Goal: Register for event/course

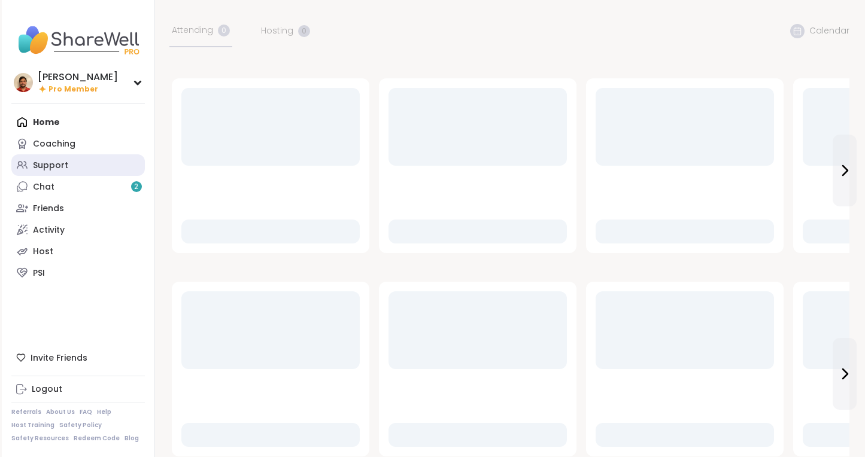
click at [86, 172] on link "Support" at bounding box center [77, 165] width 133 height 22
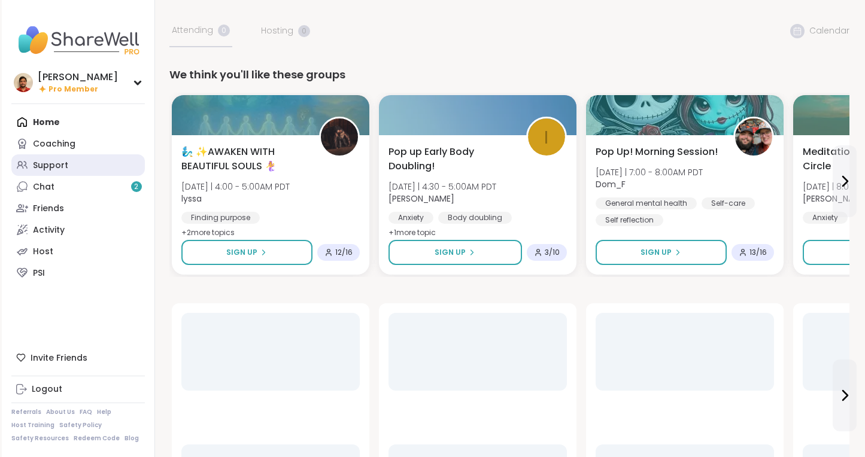
click at [84, 168] on link "Support" at bounding box center [77, 165] width 133 height 22
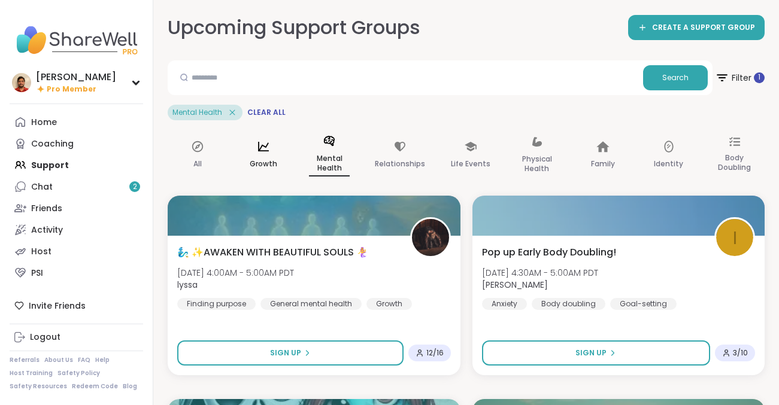
click at [246, 149] on div "Growth" at bounding box center [263, 155] width 60 height 61
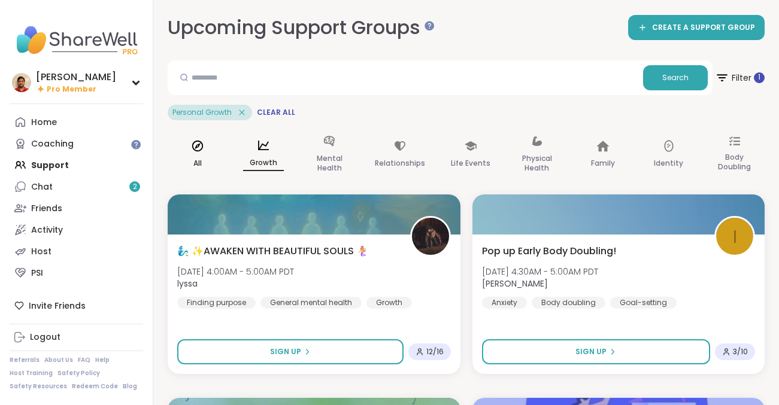
click at [207, 153] on div "All" at bounding box center [198, 155] width 60 height 60
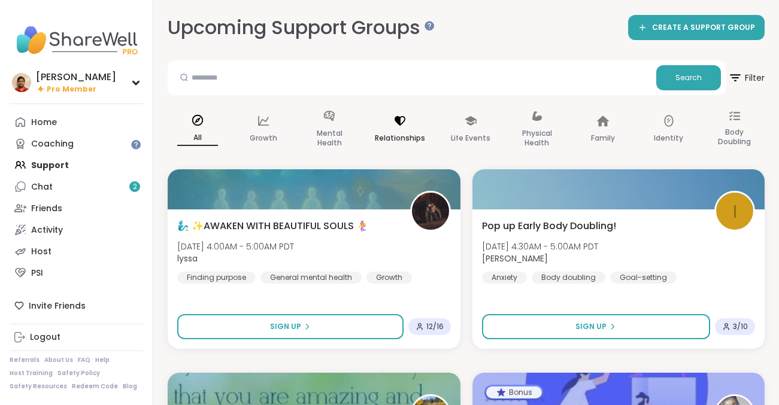
click at [389, 120] on div "Relationships" at bounding box center [399, 130] width 69 height 60
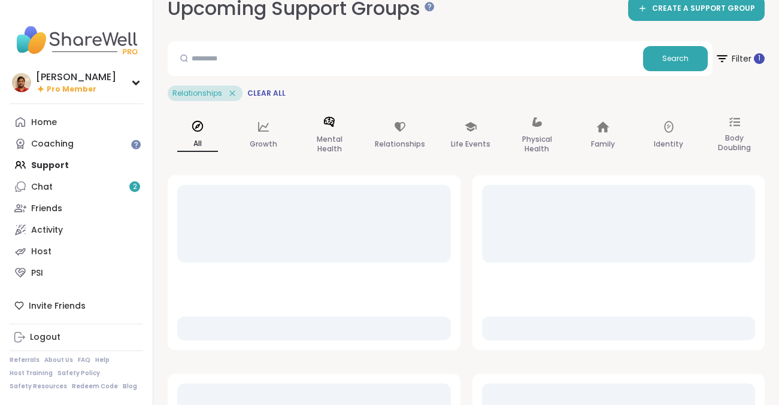
scroll to position [20, 0]
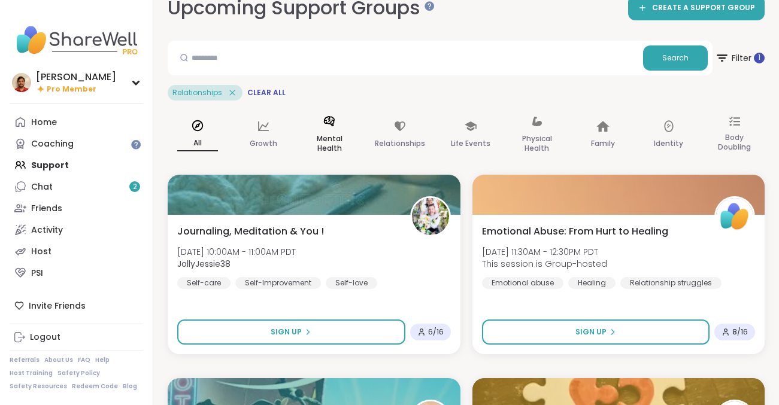
click at [345, 130] on div "Mental Health" at bounding box center [329, 135] width 60 height 60
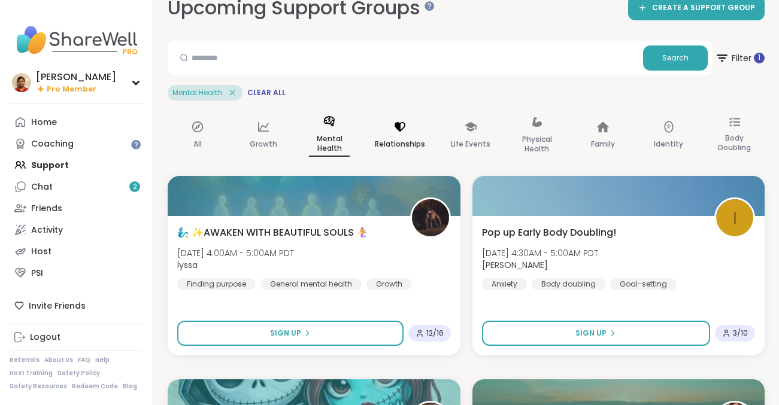
click at [393, 130] on icon at bounding box center [399, 126] width 13 height 13
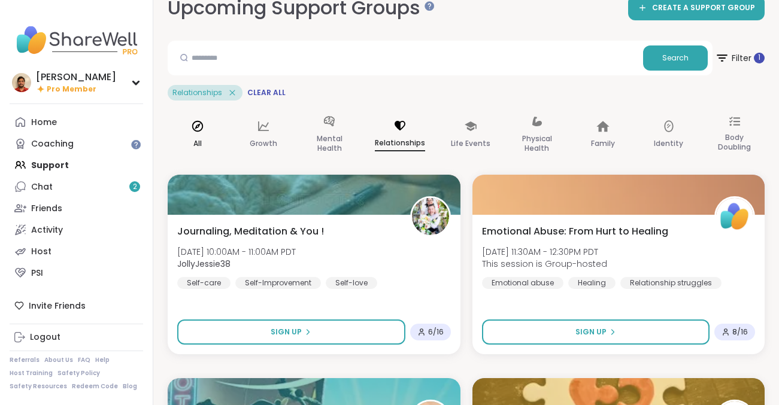
click at [217, 125] on div "All" at bounding box center [198, 135] width 60 height 60
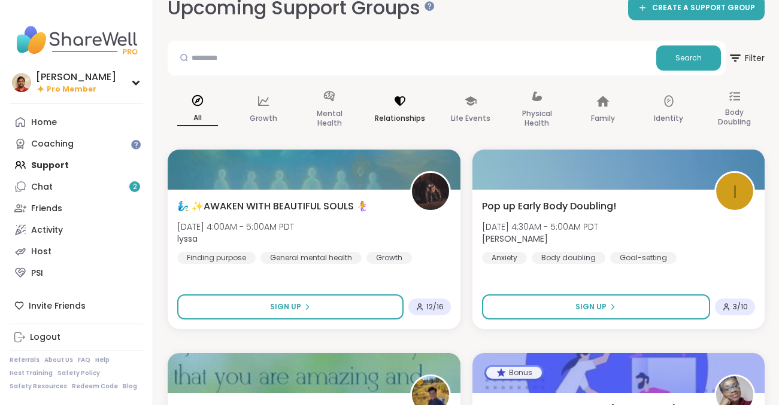
click at [421, 117] on p "Relationships" at bounding box center [400, 118] width 50 height 14
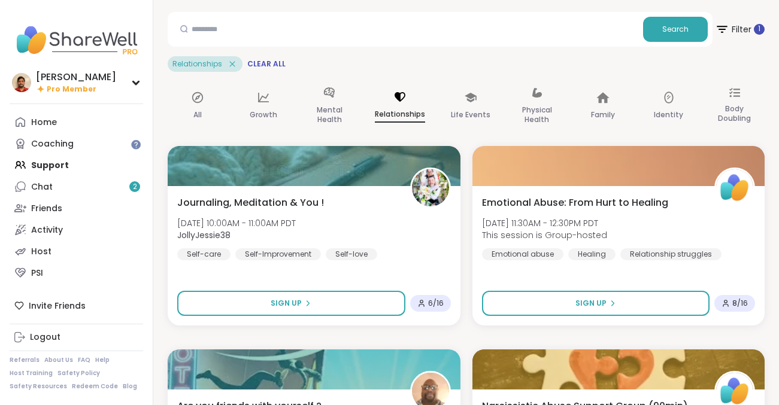
scroll to position [51, 0]
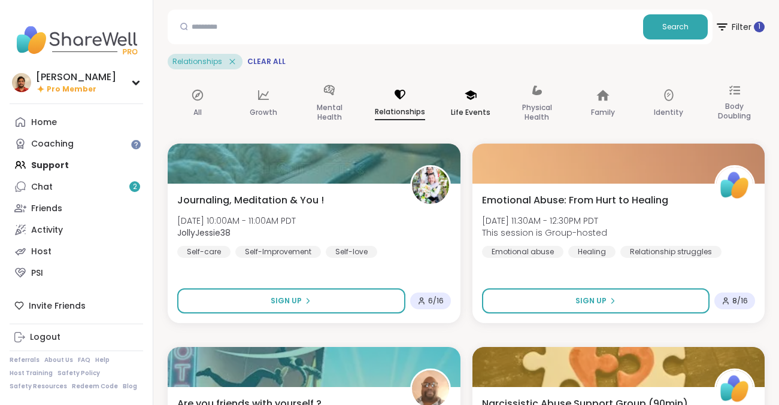
click at [457, 95] on div "Life Events" at bounding box center [470, 104] width 60 height 60
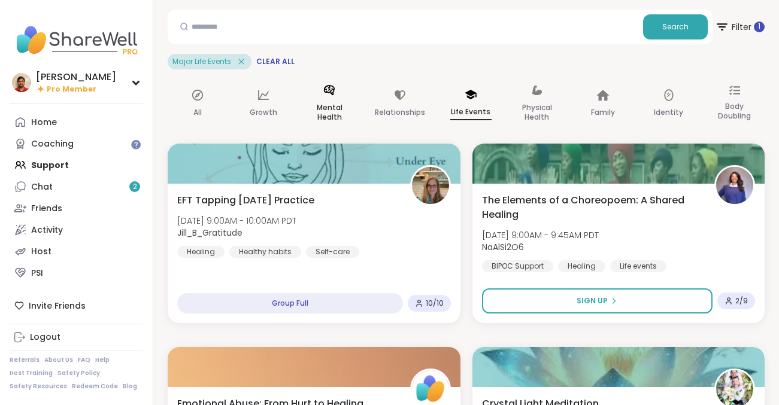
click at [338, 96] on div "Mental Health" at bounding box center [329, 104] width 60 height 60
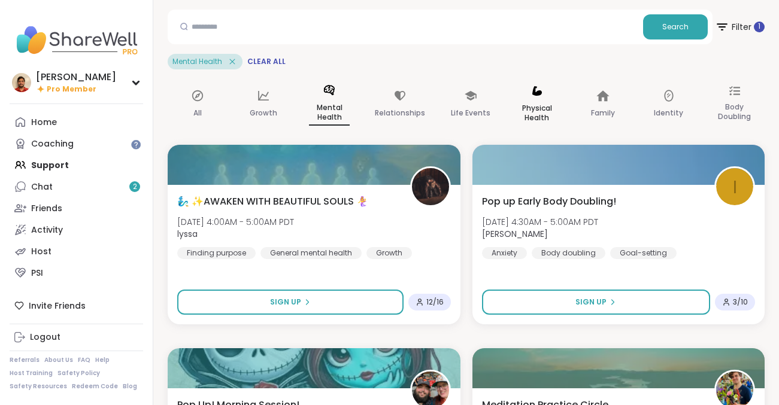
click at [530, 101] on p "Physical Health" at bounding box center [536, 113] width 41 height 24
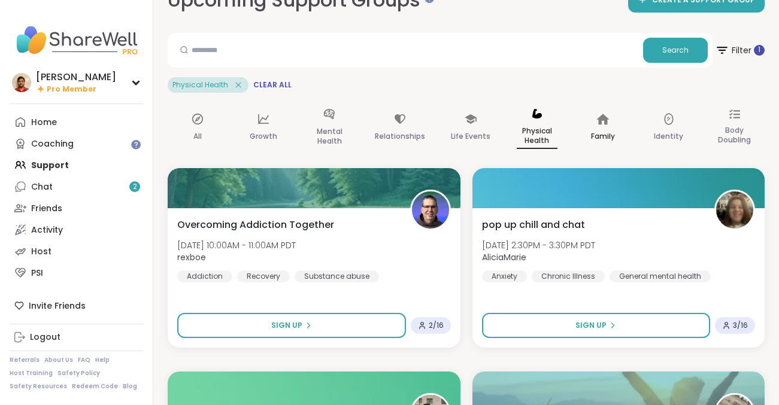
scroll to position [0, 0]
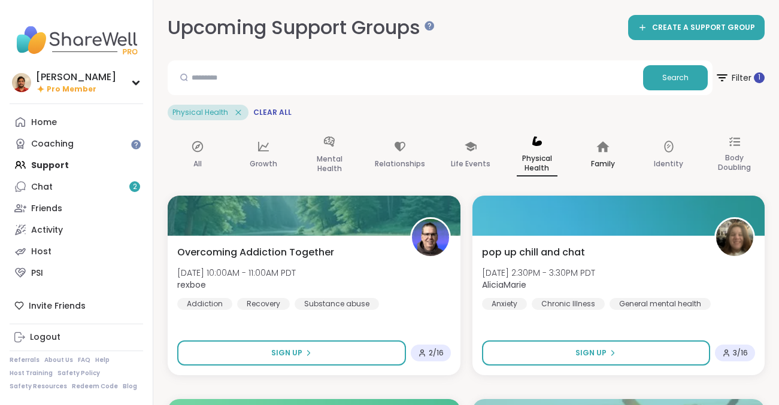
click at [613, 100] on div "Search Filter 1 Physical Health Clear All" at bounding box center [466, 90] width 597 height 60
click at [613, 139] on div "Family" at bounding box center [603, 155] width 60 height 61
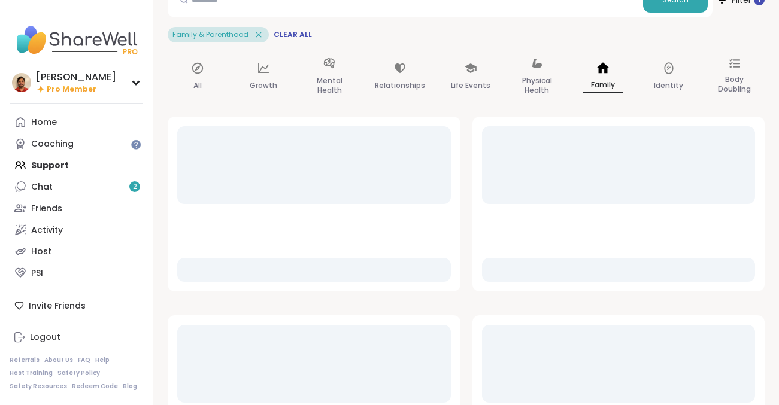
scroll to position [80, 0]
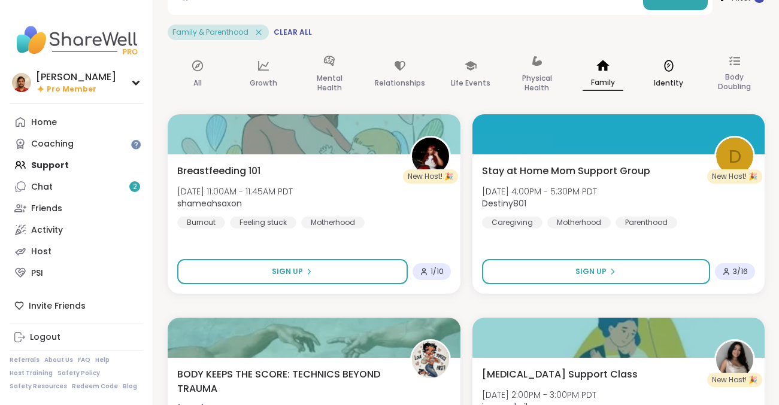
click at [667, 84] on p "Identity" at bounding box center [667, 83] width 29 height 14
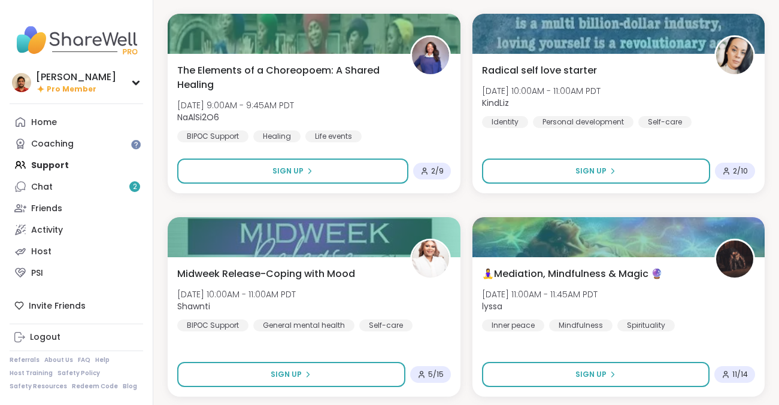
scroll to position [148, 0]
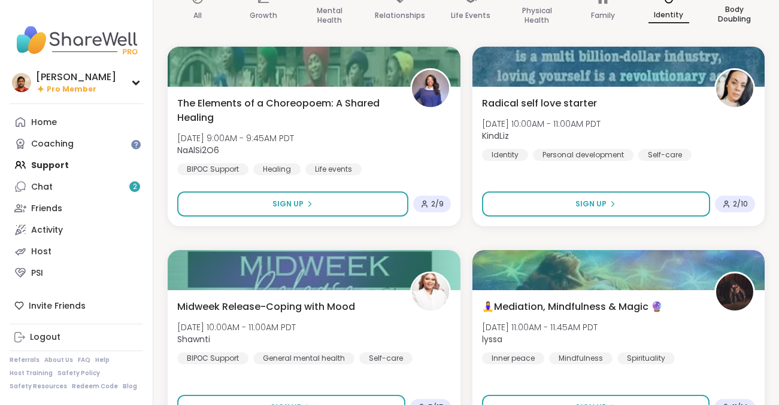
click at [739, 72] on img at bounding box center [734, 88] width 37 height 37
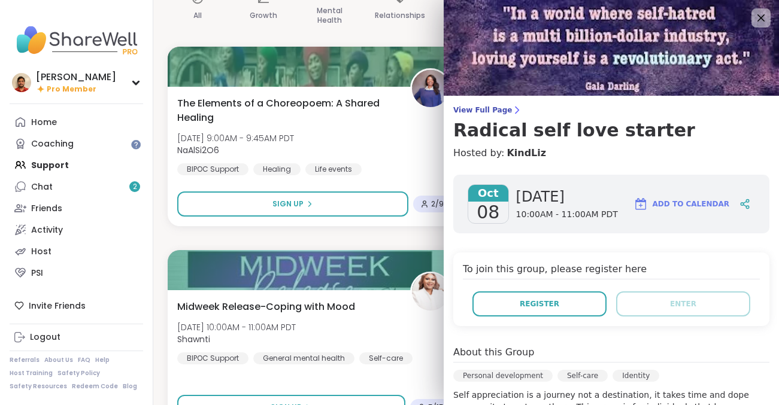
click at [478, 74] on img at bounding box center [610, 48] width 335 height 96
click at [367, 24] on div "Relationships" at bounding box center [399, 7] width 69 height 60
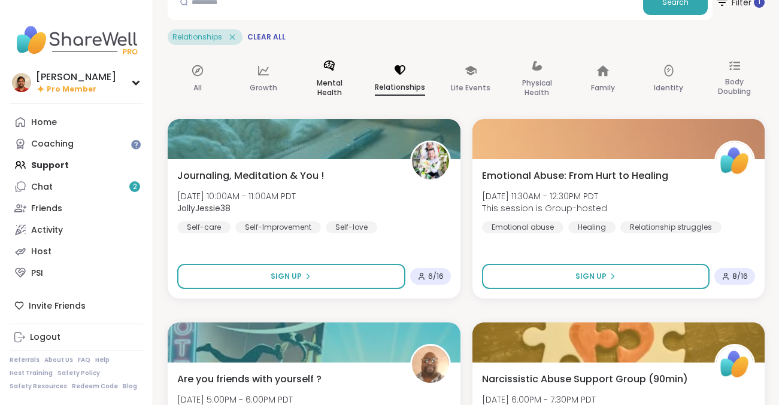
scroll to position [83, 0]
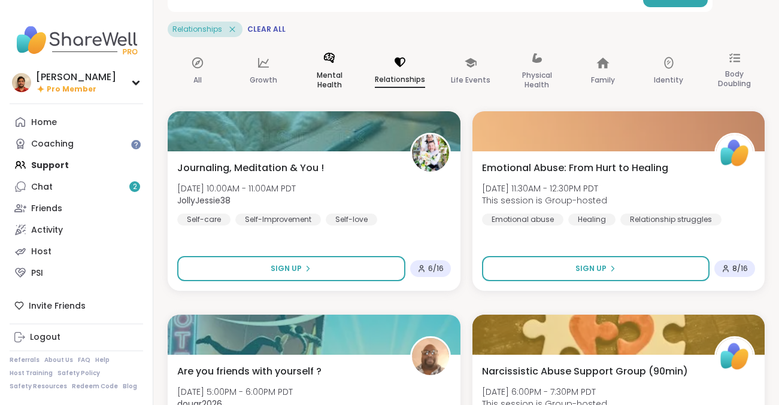
click at [327, 79] on p "Mental Health" at bounding box center [329, 80] width 41 height 24
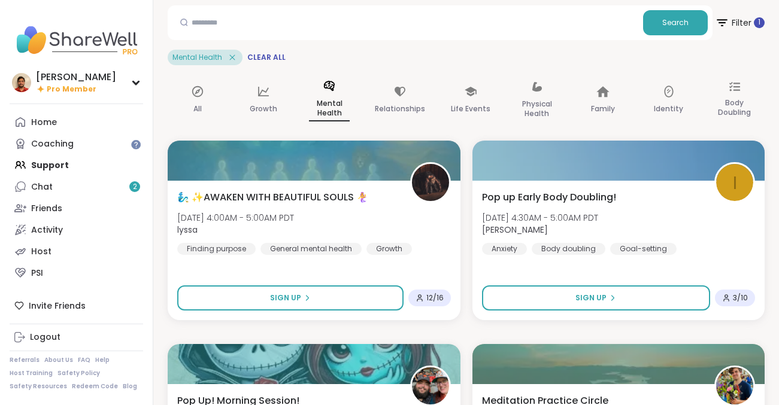
scroll to position [51, 0]
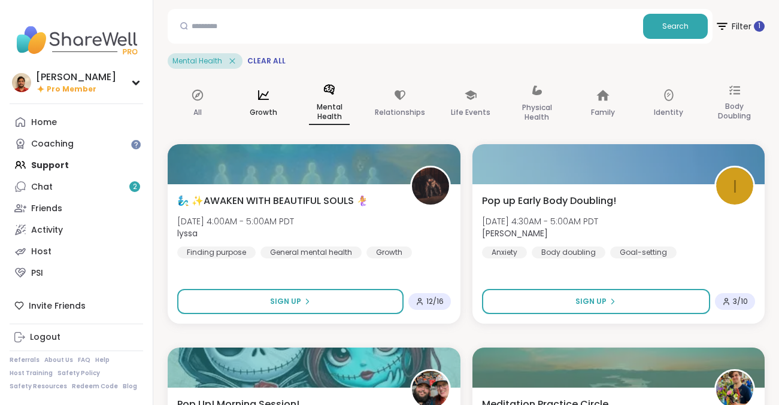
click at [269, 104] on div "Growth" at bounding box center [263, 104] width 60 height 61
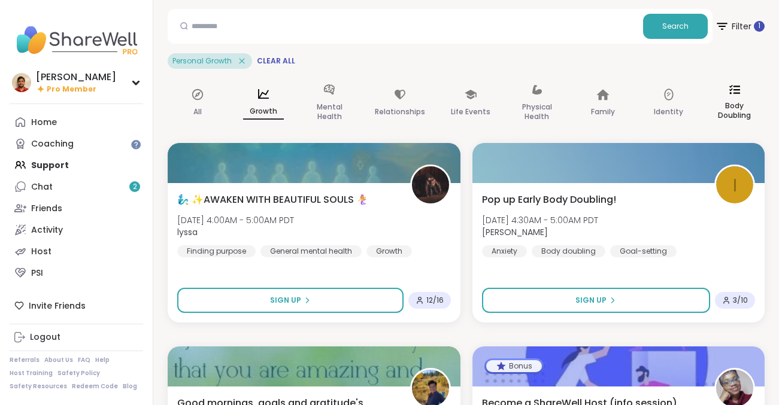
click at [725, 89] on div "Body Doubling" at bounding box center [734, 104] width 60 height 60
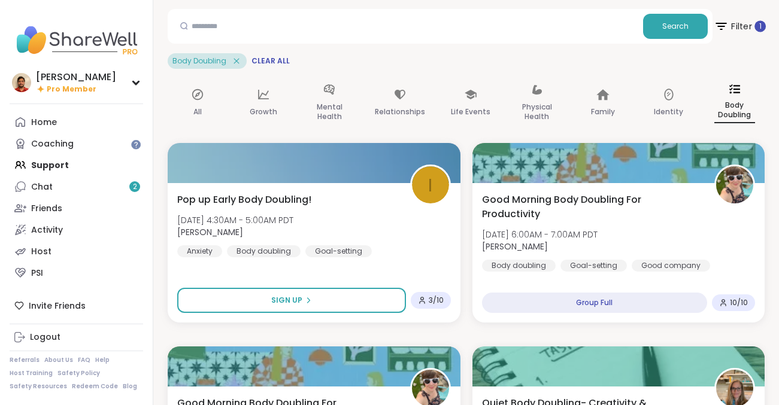
click at [740, 32] on span "Filter 1" at bounding box center [739, 26] width 52 height 30
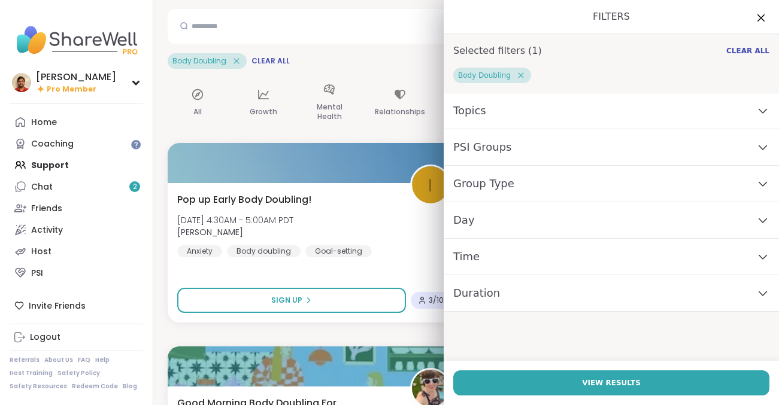
click at [493, 153] on span "PSI Groups" at bounding box center [482, 147] width 59 height 17
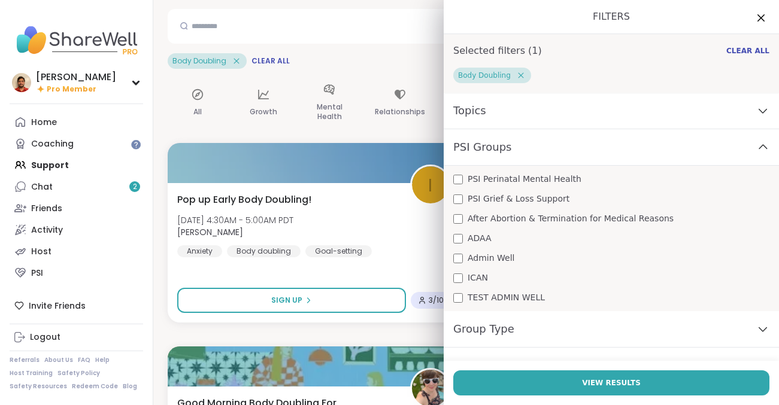
click at [490, 184] on span "PSI Perinatal Mental Health" at bounding box center [524, 179] width 114 height 13
click at [522, 76] on icon at bounding box center [520, 75] width 11 height 11
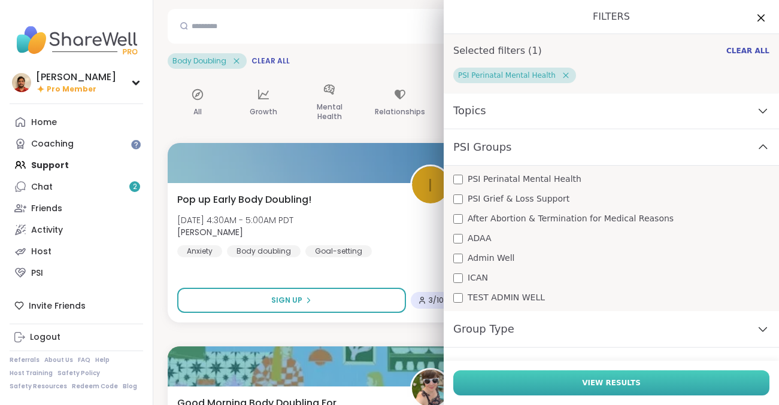
click at [519, 391] on button "View Results" at bounding box center [611, 382] width 316 height 25
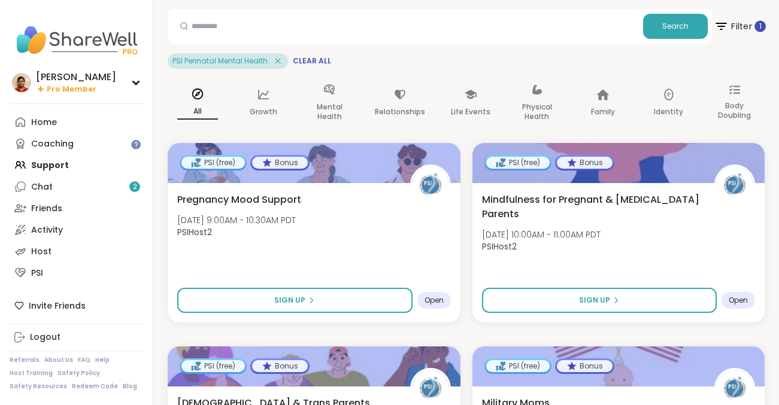
click at [734, 31] on span "Filter 1" at bounding box center [739, 26] width 52 height 30
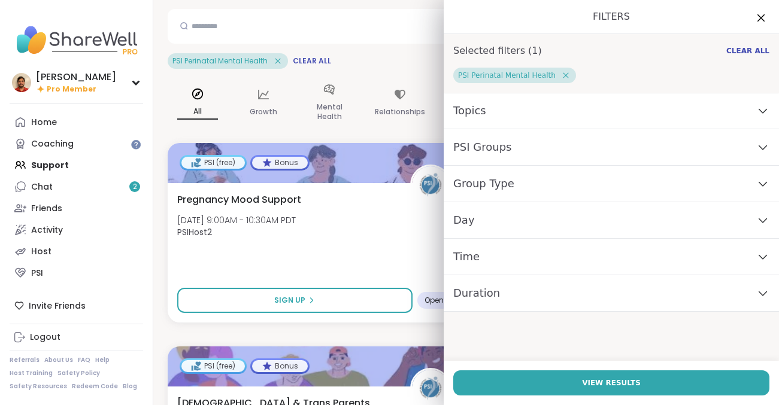
click at [514, 118] on div "Topics" at bounding box center [610, 111] width 335 height 37
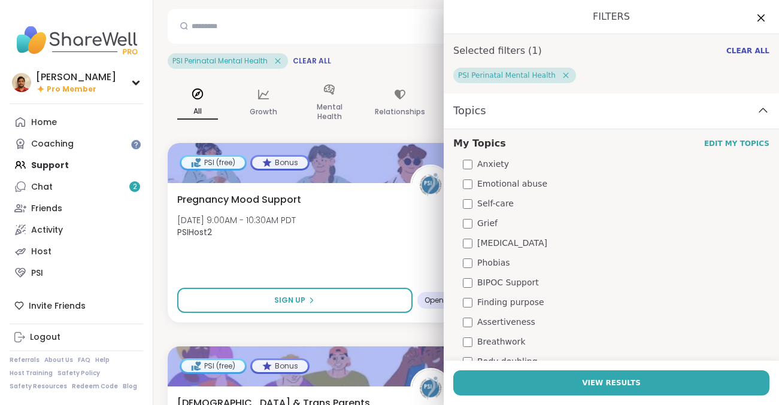
click at [514, 118] on div "Topics" at bounding box center [610, 111] width 335 height 37
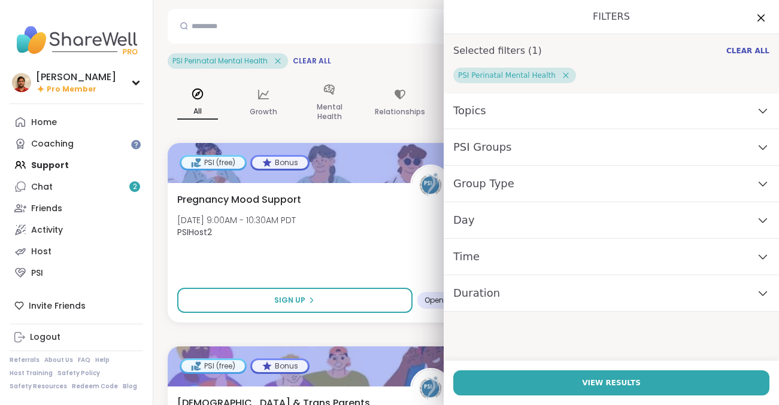
click at [497, 136] on div "PSI Groups" at bounding box center [610, 147] width 335 height 37
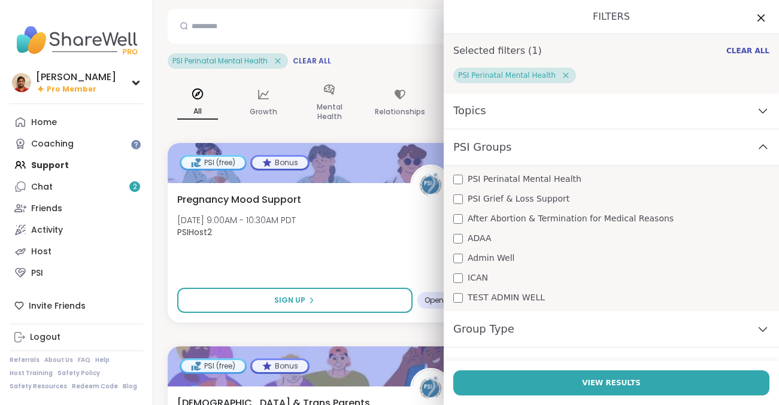
click at [491, 174] on span "PSI Perinatal Mental Health" at bounding box center [524, 179] width 114 height 13
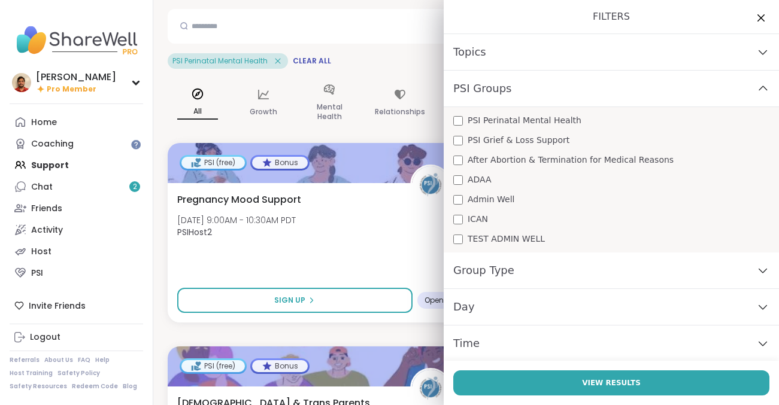
click at [492, 272] on span "Group Type" at bounding box center [483, 270] width 61 height 17
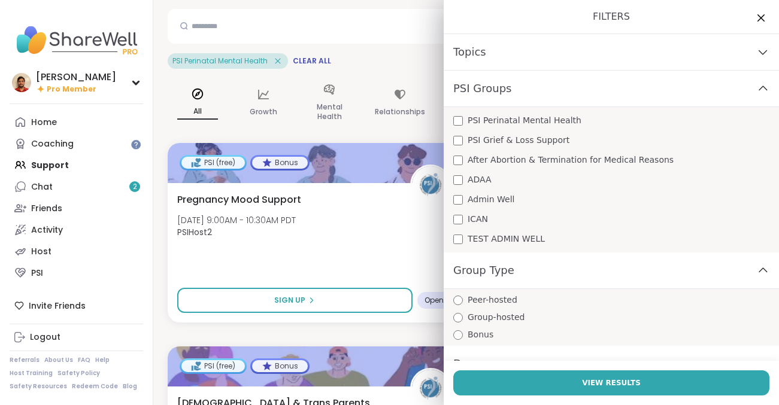
click at [481, 332] on span "Bonus" at bounding box center [480, 335] width 26 height 13
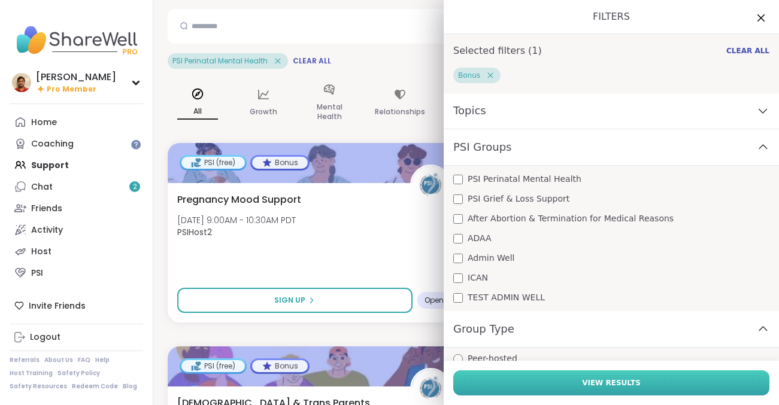
click at [537, 376] on button "View Results" at bounding box center [611, 382] width 316 height 25
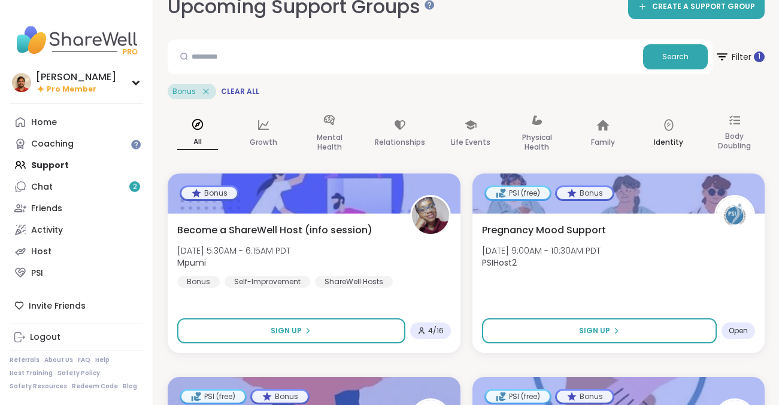
scroll to position [0, 0]
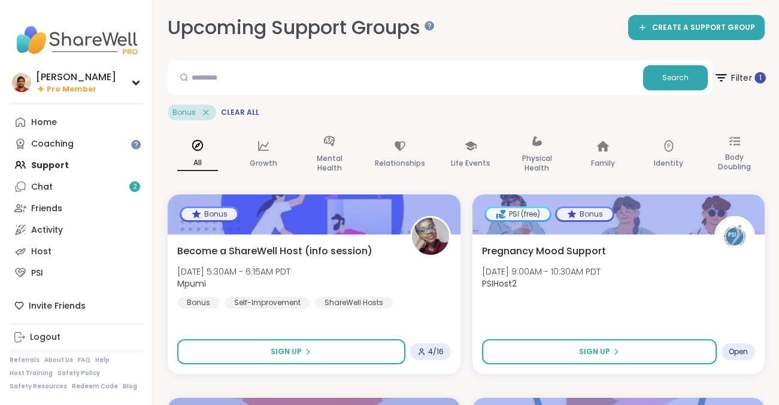
click at [732, 76] on span "Filter 1" at bounding box center [739, 78] width 52 height 30
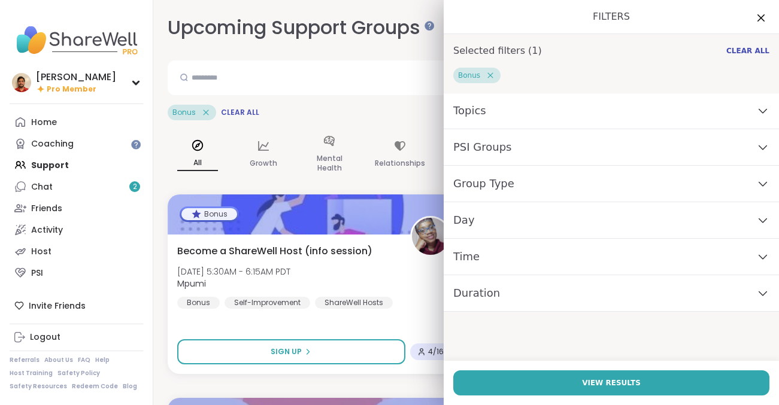
click at [519, 195] on div "Group Type" at bounding box center [610, 184] width 335 height 37
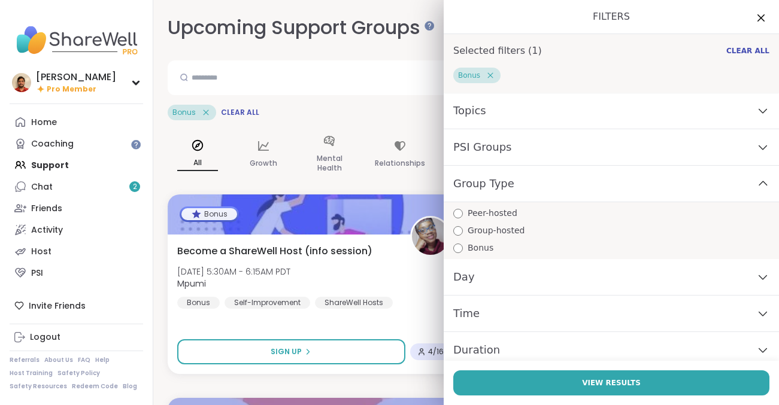
click at [504, 235] on span "Group-hosted" at bounding box center [495, 230] width 57 height 13
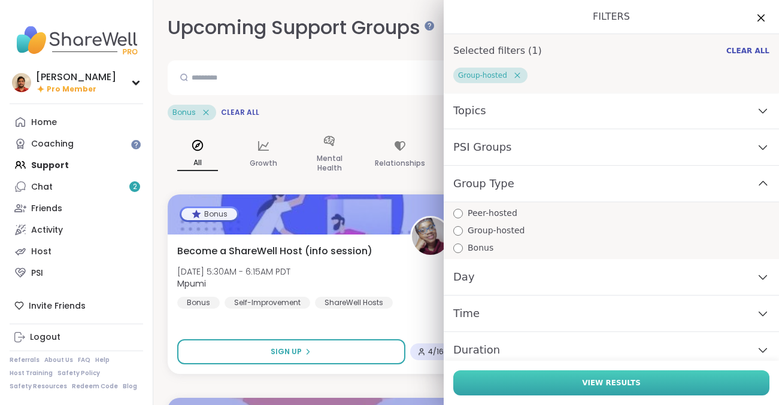
click at [509, 378] on button "View Results" at bounding box center [611, 382] width 316 height 25
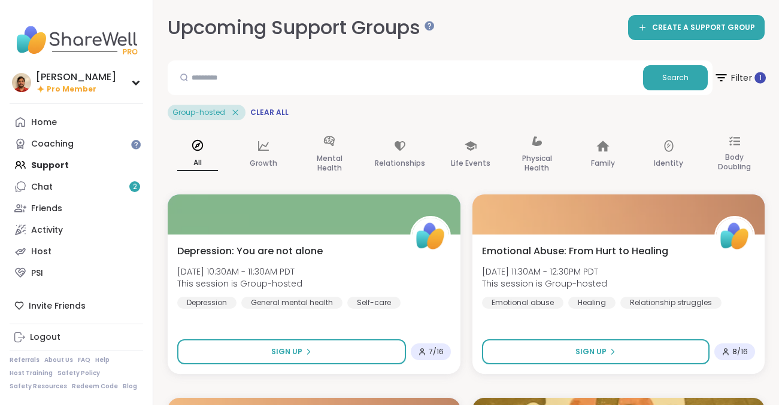
click at [720, 79] on icon at bounding box center [720, 77] width 15 height 15
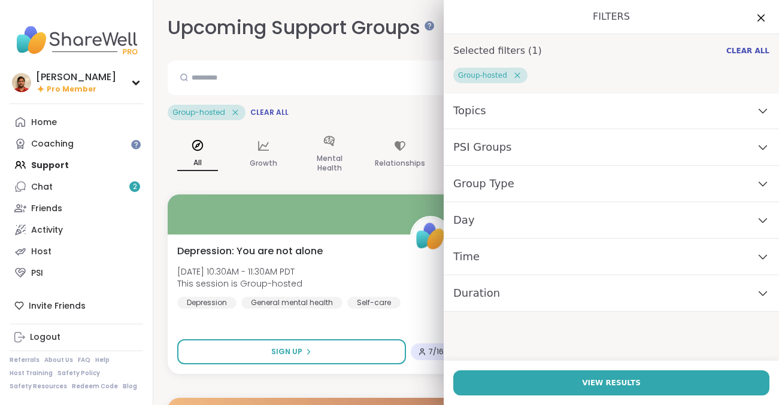
click at [478, 218] on div "Day" at bounding box center [610, 220] width 335 height 37
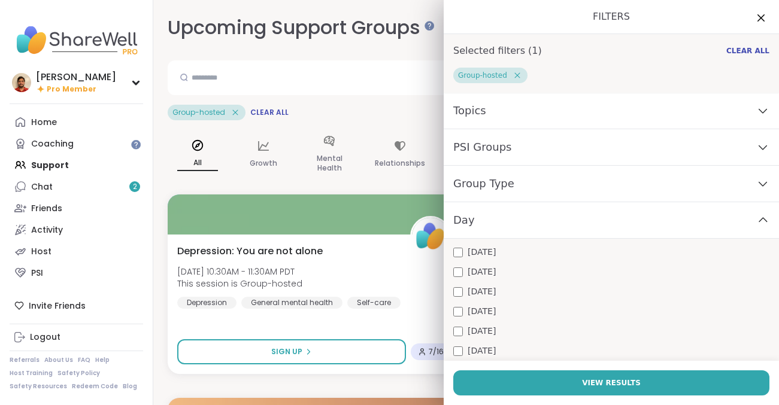
click at [484, 251] on span "Monday" at bounding box center [481, 252] width 28 height 13
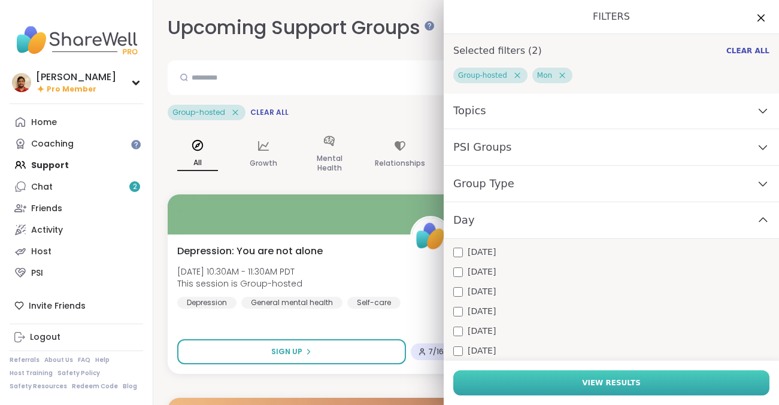
click at [489, 378] on button "View Results" at bounding box center [611, 382] width 316 height 25
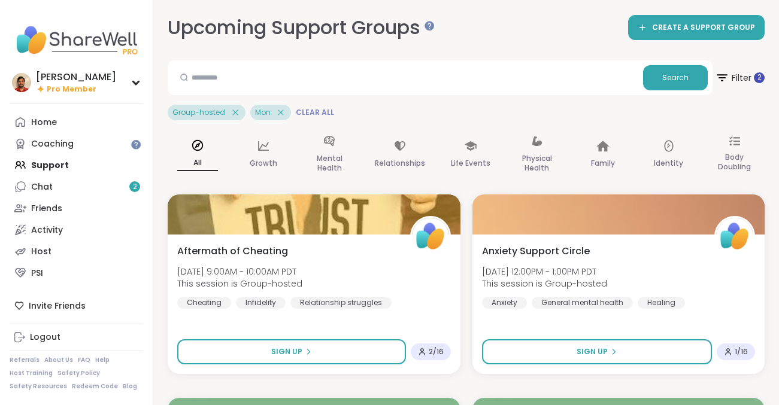
click at [302, 115] on span "Clear All" at bounding box center [315, 113] width 38 height 10
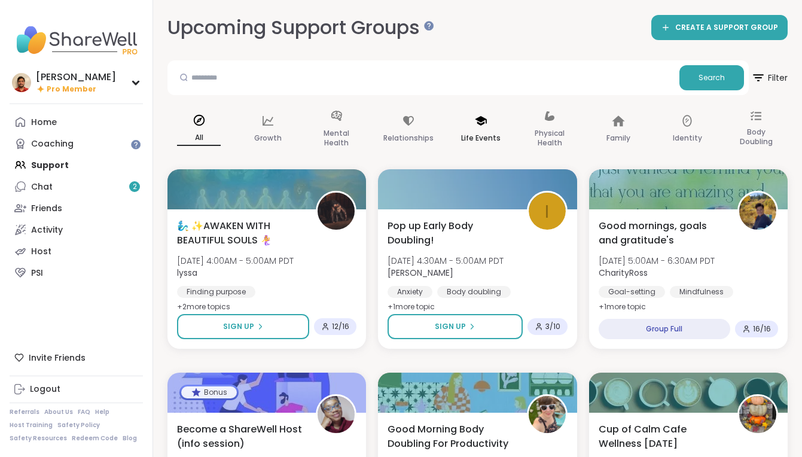
click at [483, 124] on icon at bounding box center [481, 120] width 13 height 13
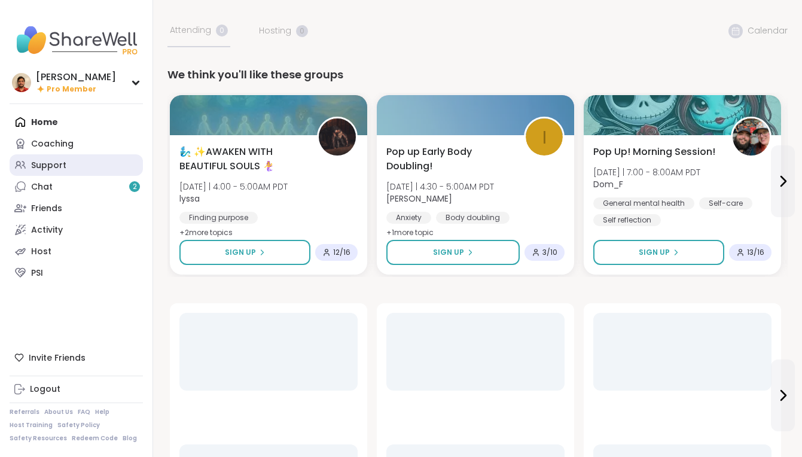
click at [95, 162] on link "Support" at bounding box center [76, 165] width 133 height 22
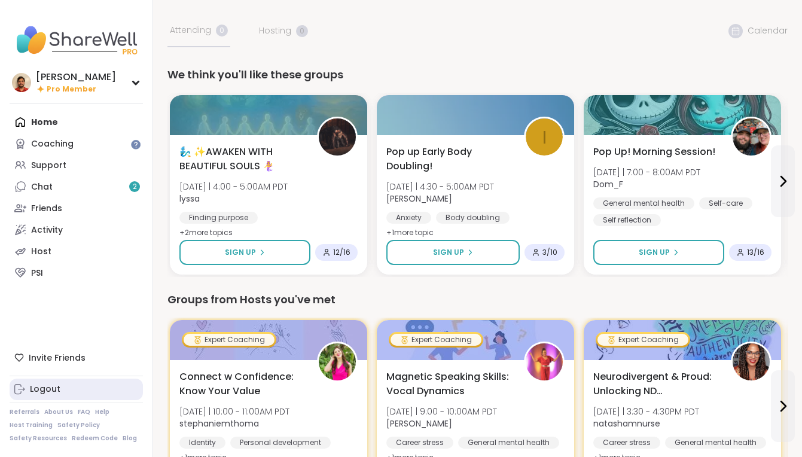
click at [60, 382] on link "Logout" at bounding box center [76, 390] width 133 height 22
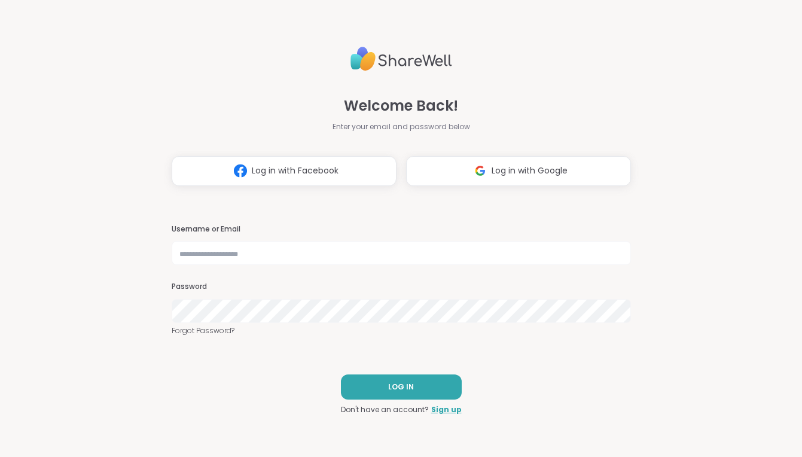
click at [443, 418] on div "Welcome Back! Enter your email and password below Log in with Facebook Log in w…" at bounding box center [402, 228] width 460 height 457
click at [443, 415] on link "Sign up" at bounding box center [446, 410] width 31 height 11
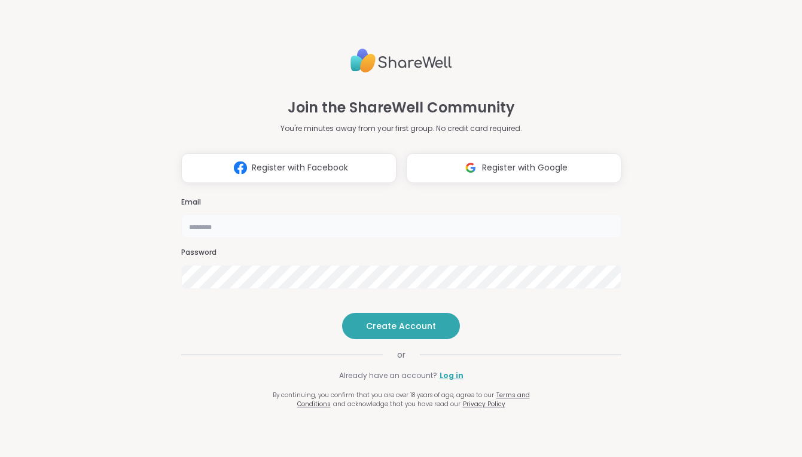
click at [236, 214] on input "email" at bounding box center [401, 226] width 440 height 24
click at [236, 214] on input "**********" at bounding box center [401, 226] width 440 height 24
click at [248, 214] on input "**********" at bounding box center [401, 226] width 440 height 24
type input "**********"
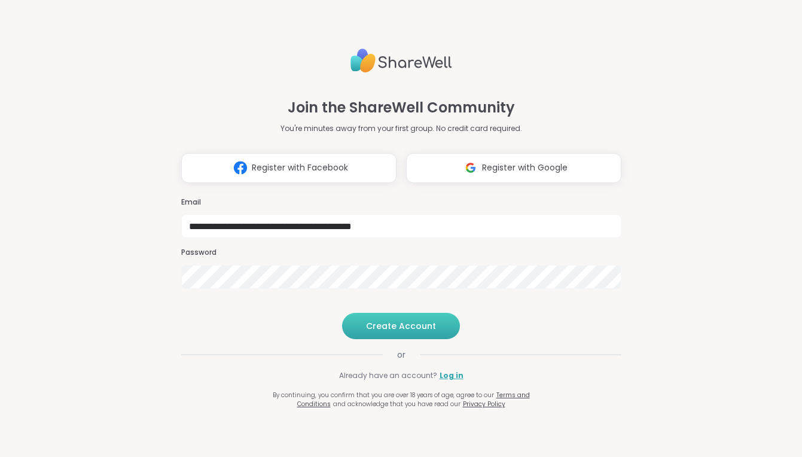
click at [403, 338] on button "Create Account" at bounding box center [401, 326] width 118 height 26
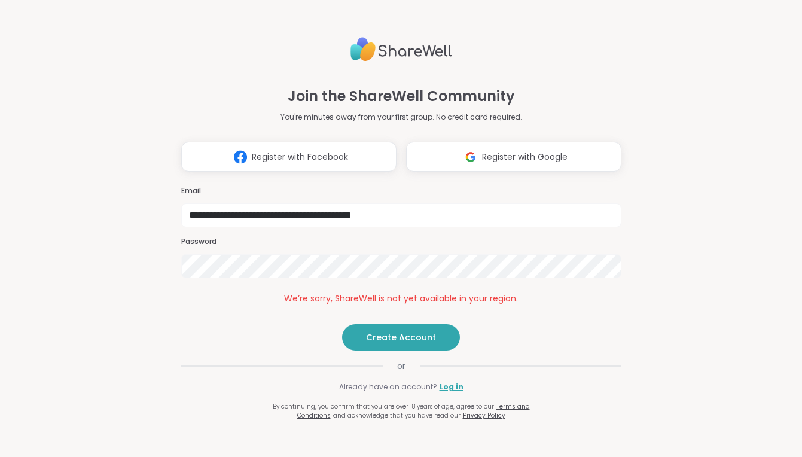
click at [362, 112] on p "You're minutes away from your first group. No credit card required." at bounding box center [402, 117] width 242 height 11
click at [425, 351] on button "Create Account" at bounding box center [401, 337] width 118 height 26
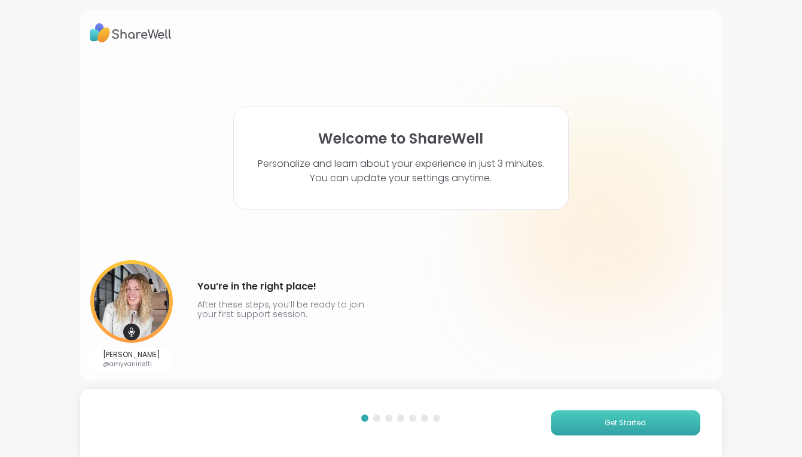
click at [598, 424] on button "Get Started" at bounding box center [626, 423] width 150 height 25
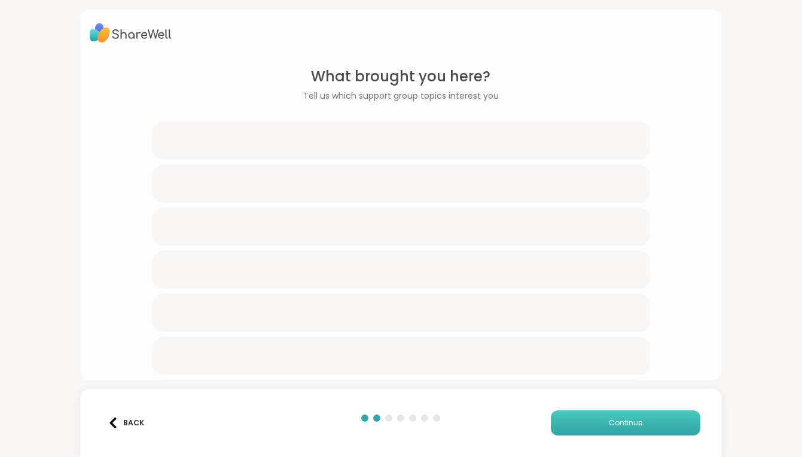
click at [598, 424] on button "Continue" at bounding box center [626, 423] width 150 height 25
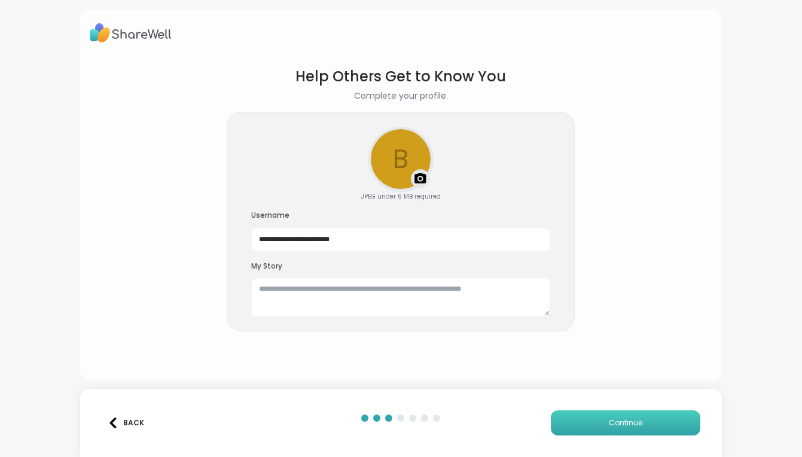
click at [598, 424] on button "Continue" at bounding box center [626, 423] width 150 height 25
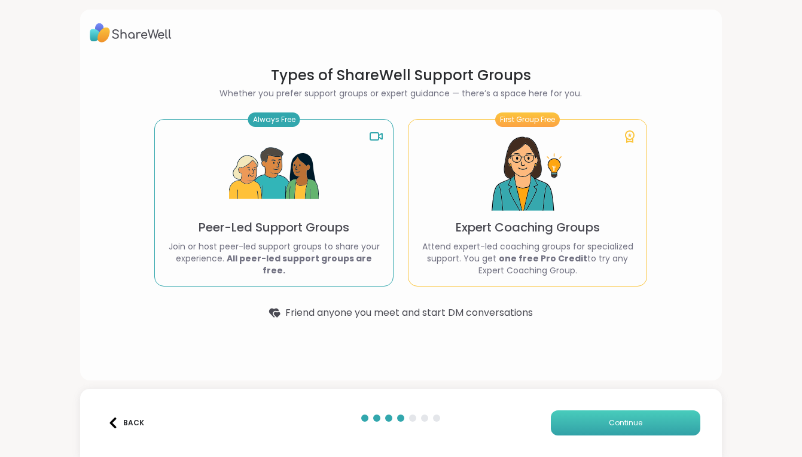
click at [598, 424] on button "Continue" at bounding box center [626, 423] width 150 height 25
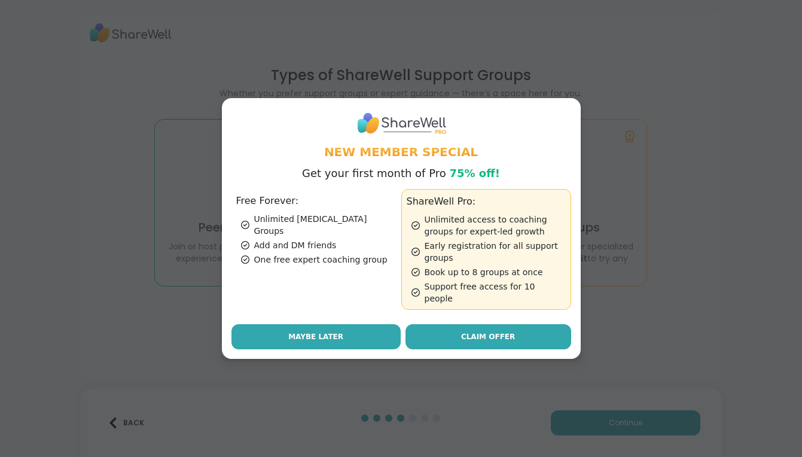
click at [311, 332] on span "Maybe Later" at bounding box center [315, 337] width 55 height 11
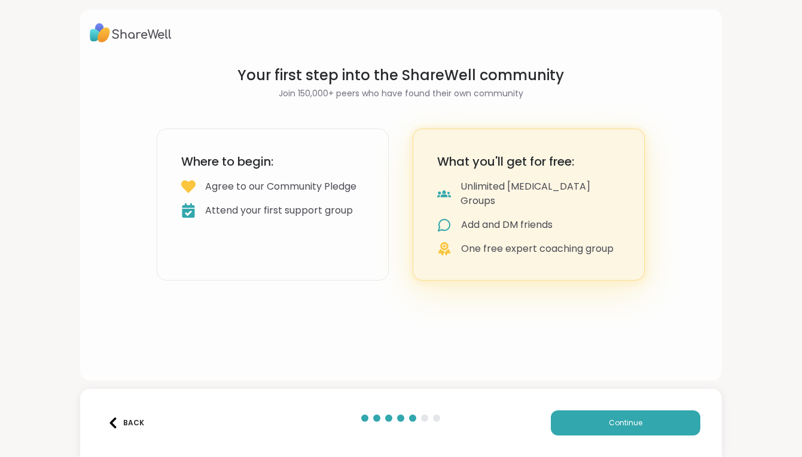
click at [645, 409] on div "Back Continue" at bounding box center [401, 423] width 642 height 68
click at [642, 415] on button "Continue" at bounding box center [626, 423] width 150 height 25
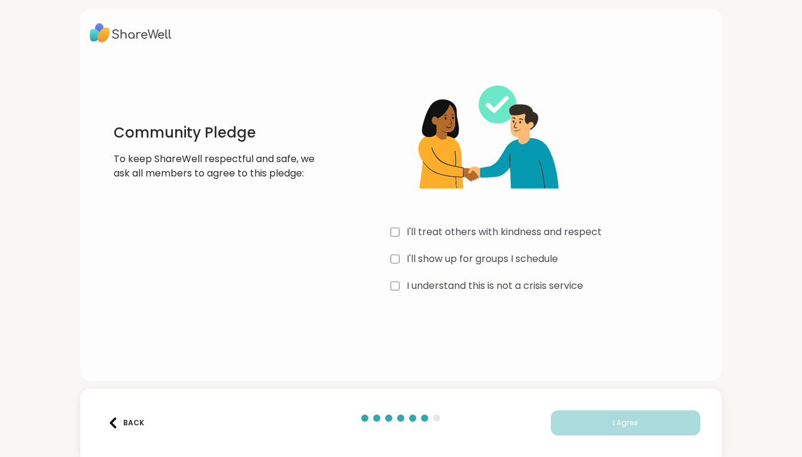
click at [425, 217] on div "I'll treat others with kindness and respect I'll show up for groups I schedule …" at bounding box center [552, 181] width 322 height 230
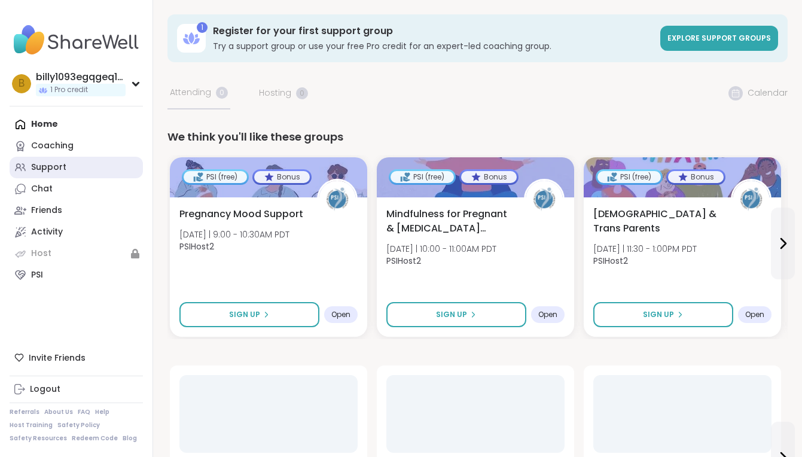
click at [64, 168] on div "Support" at bounding box center [48, 168] width 35 height 12
